Goal: Find specific page/section: Find specific page/section

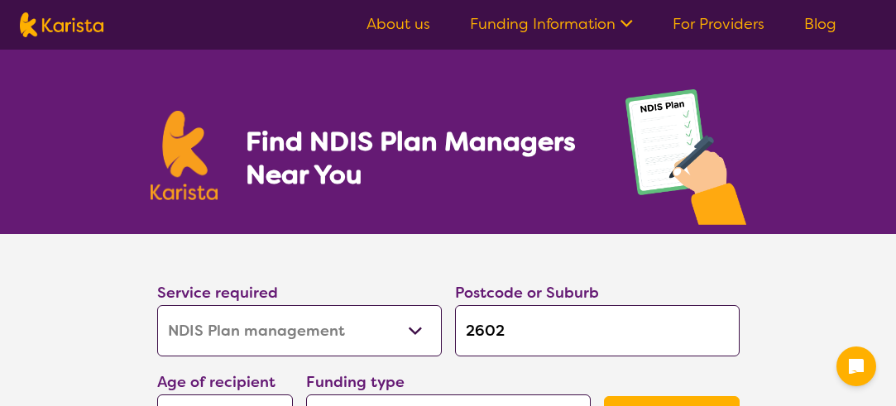
select select "NDIS Plan management"
select select "AG"
select select "NDIS"
select select "NDIS Plan management"
select select "AG"
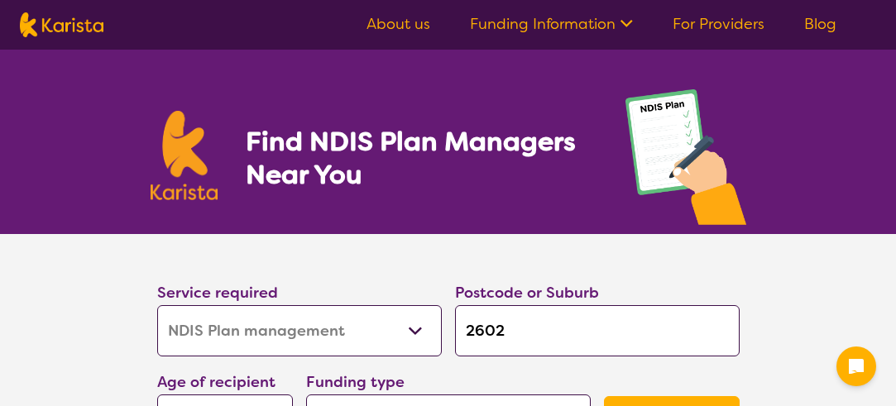
select select "NDIS"
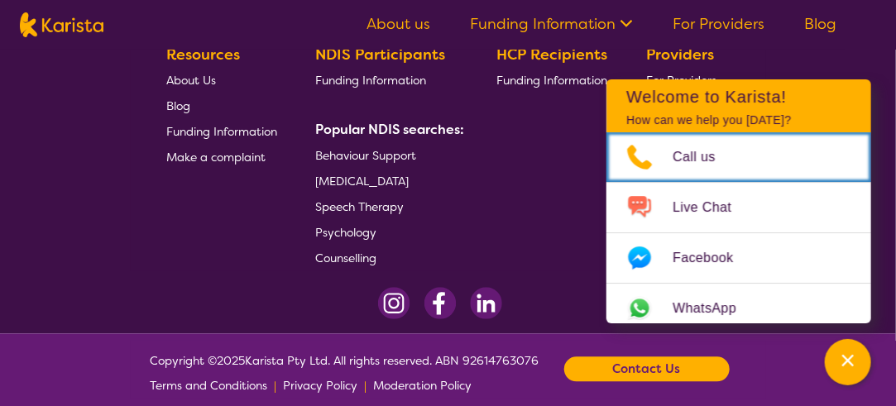
scroll to position [3245, 0]
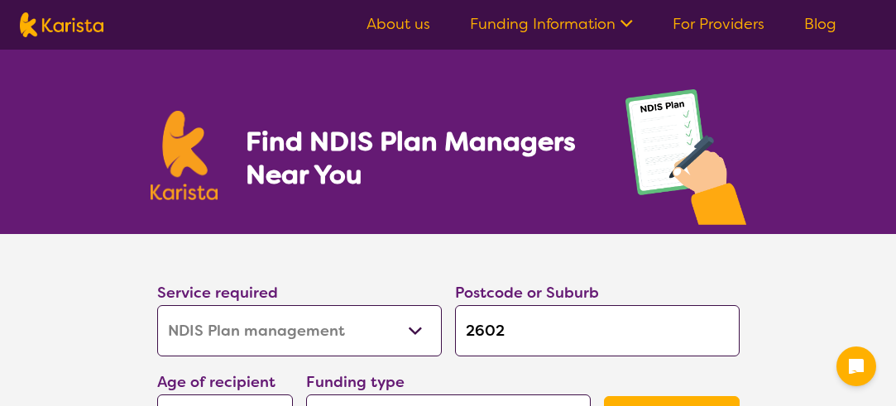
select select "NDIS Plan management"
select select "AG"
select select "NDIS"
select select "NDIS Plan management"
select select "AG"
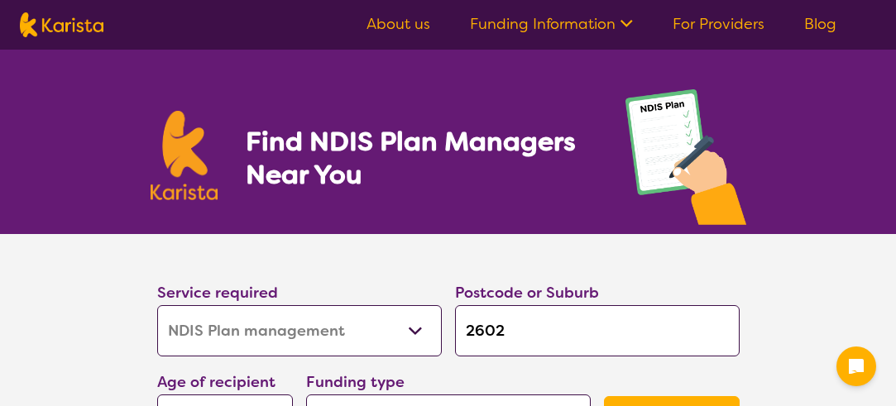
select select "NDIS"
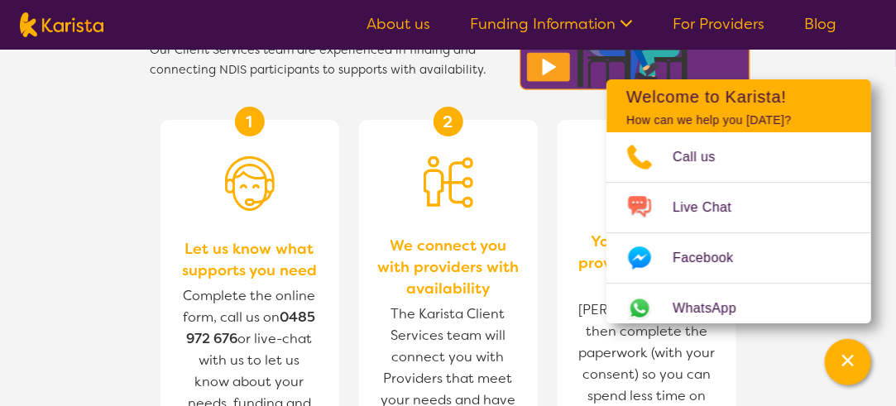
scroll to position [2067, 0]
